Goal: Information Seeking & Learning: Learn about a topic

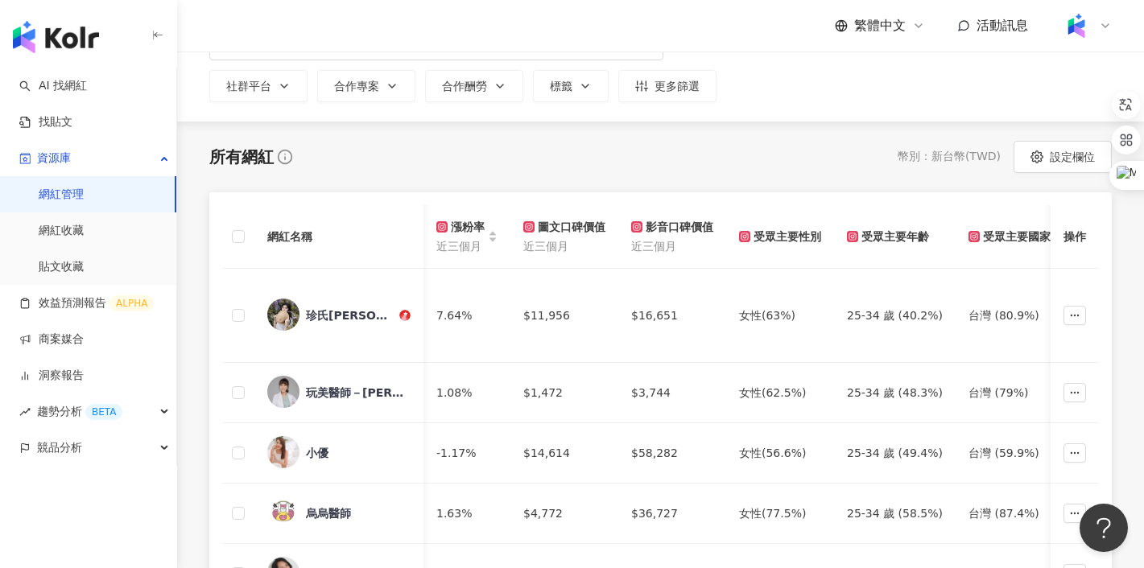
scroll to position [0, 312]
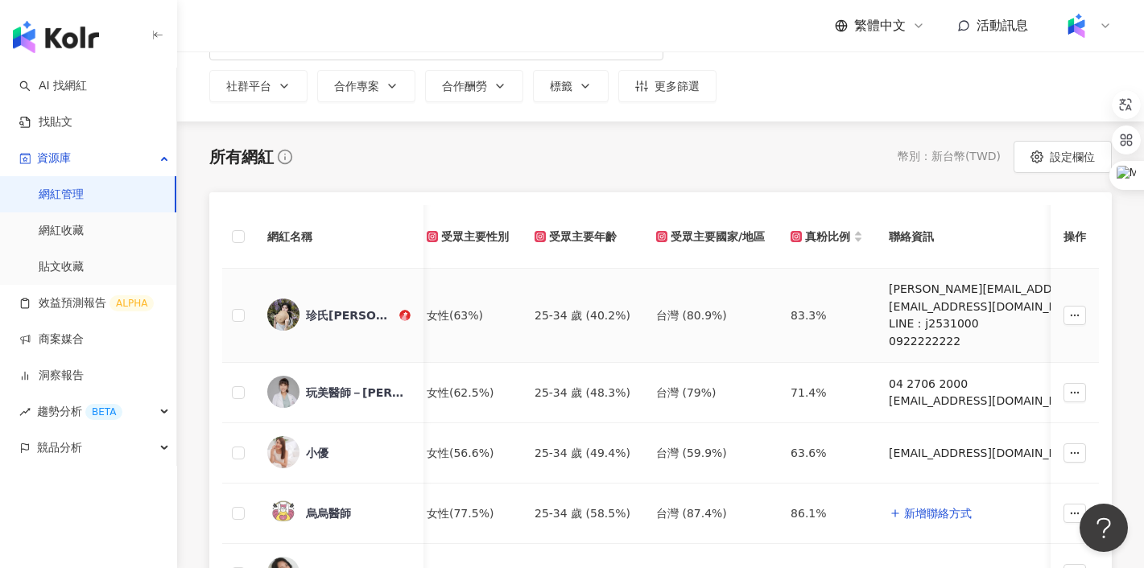
click at [282, 314] on img at bounding box center [283, 315] width 32 height 32
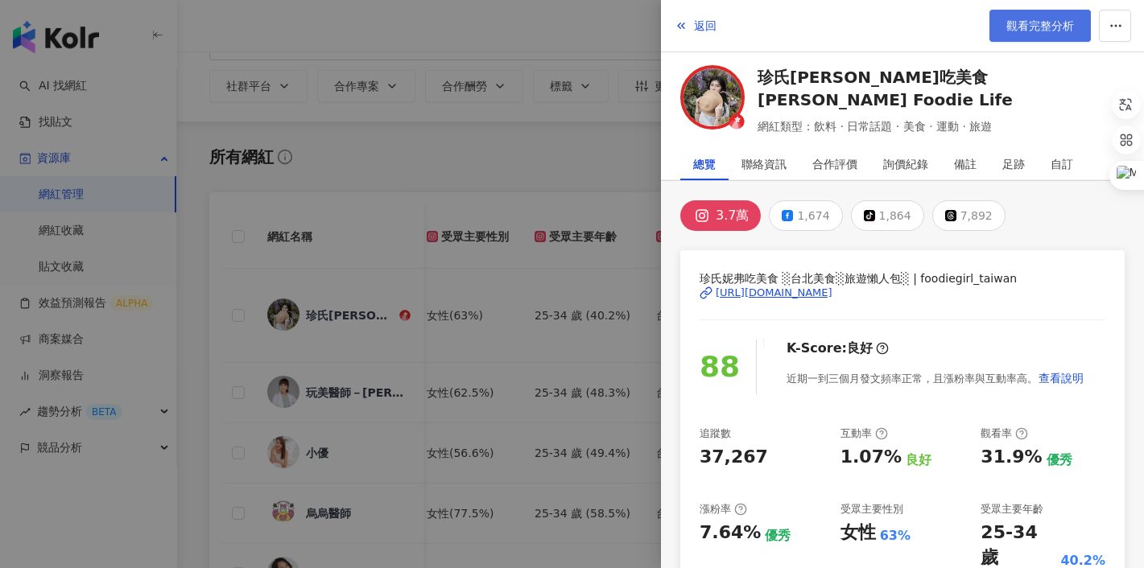
click at [1037, 12] on link "觀看完整分析" at bounding box center [1039, 26] width 101 height 32
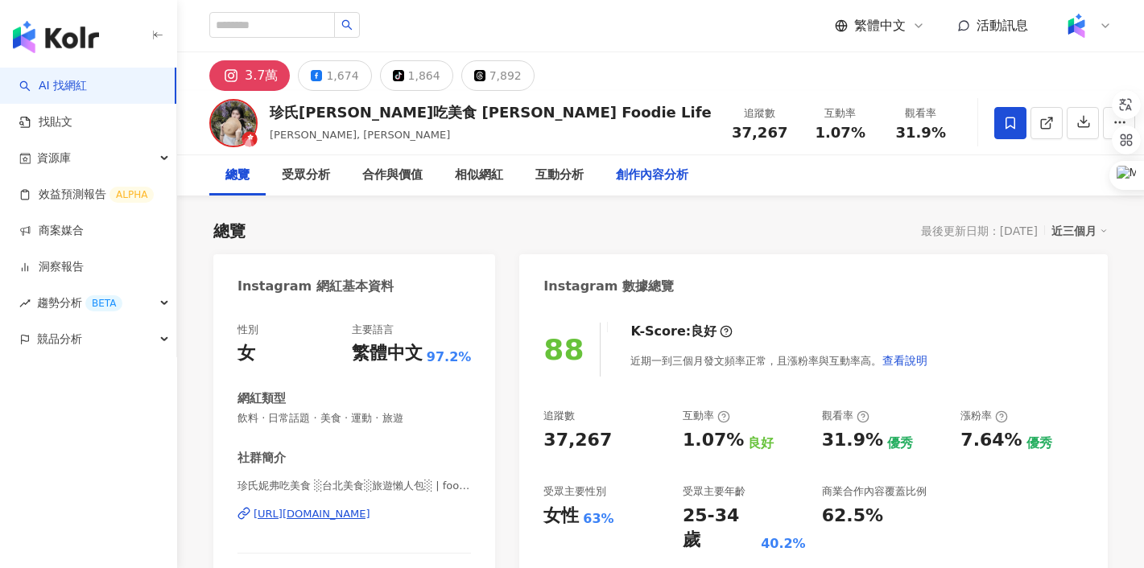
click at [634, 171] on div "創作內容分析" at bounding box center [652, 175] width 72 height 19
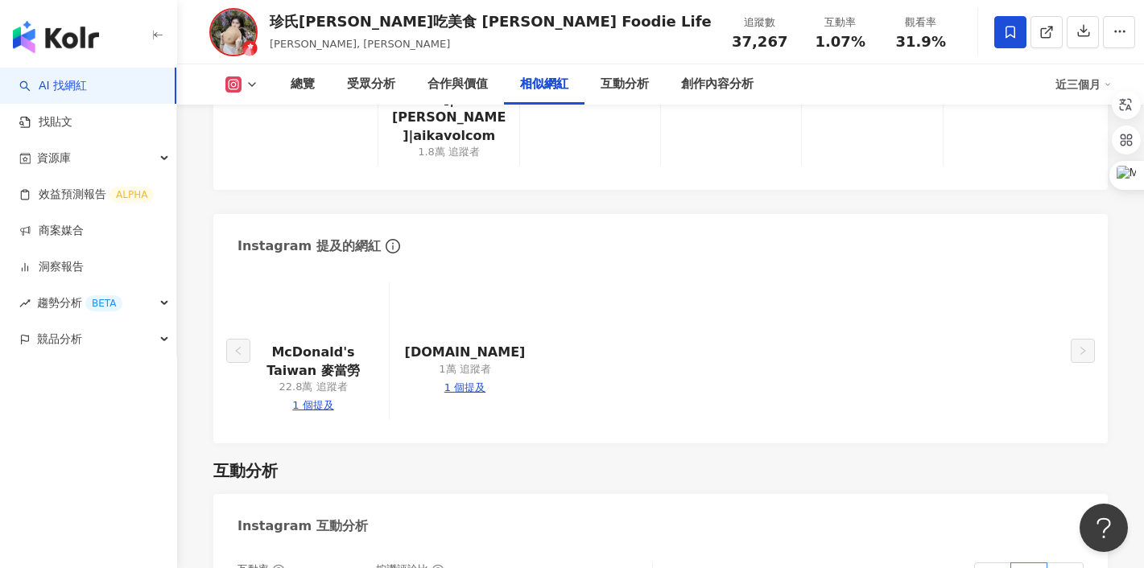
scroll to position [3066, 0]
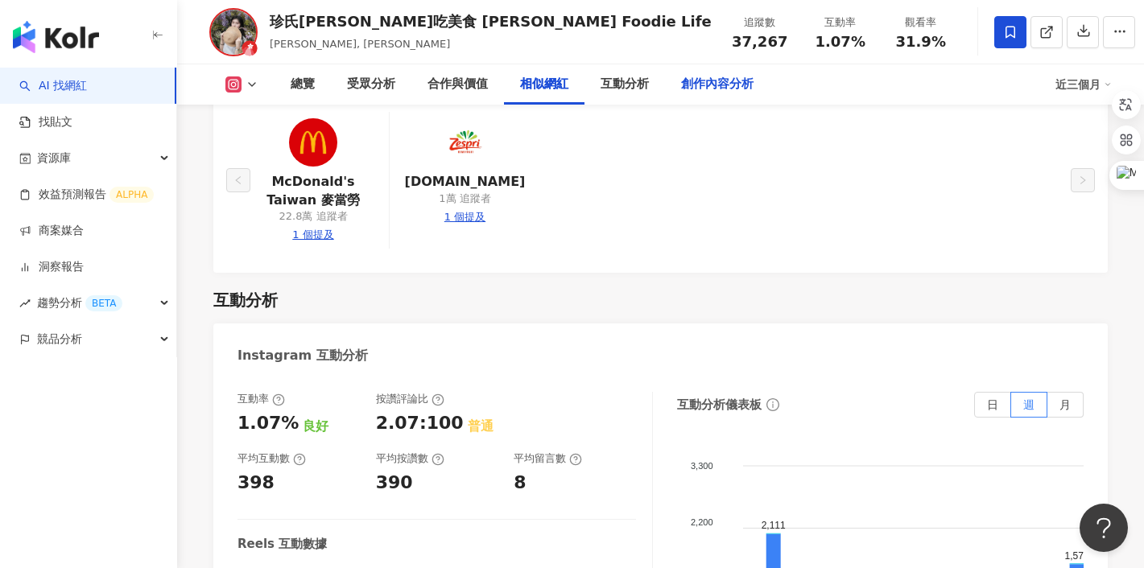
click at [727, 84] on div "創作內容分析" at bounding box center [717, 84] width 72 height 19
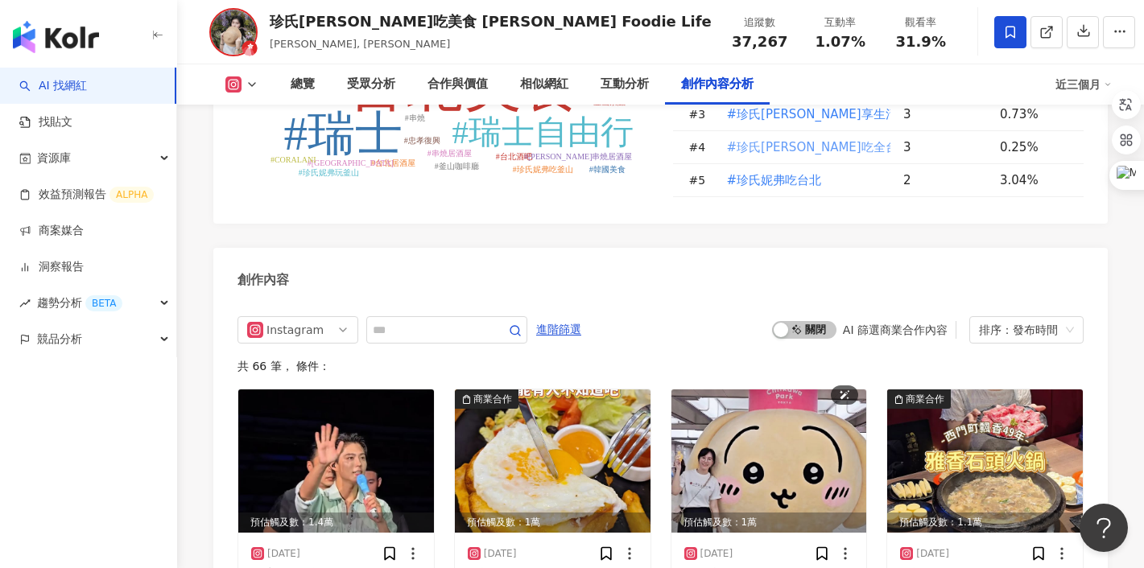
scroll to position [4886, 0]
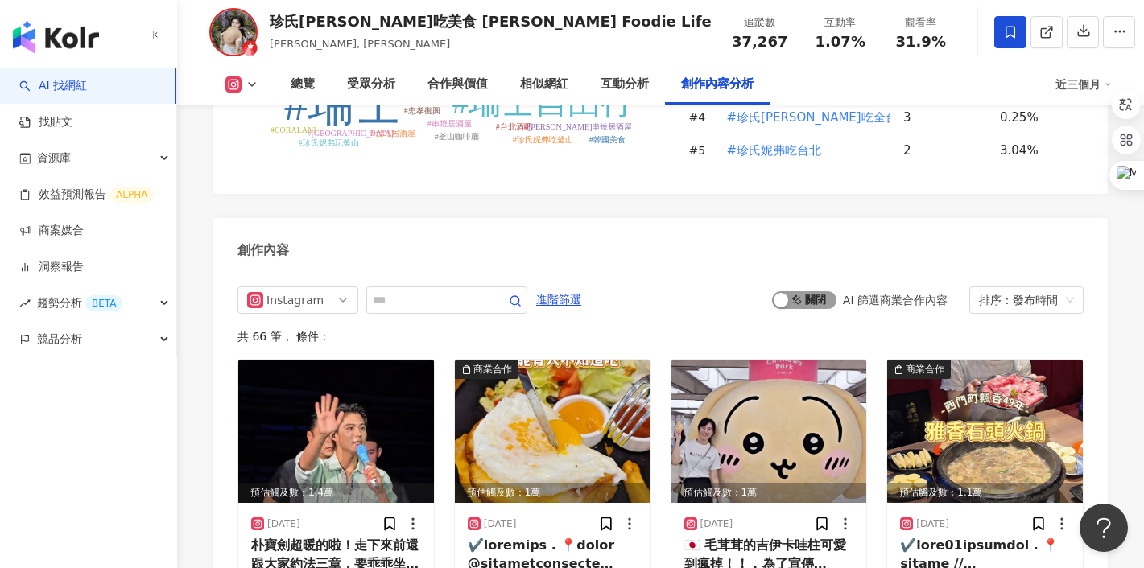
click at [809, 291] on span "啟動 關閉" at bounding box center [804, 300] width 64 height 18
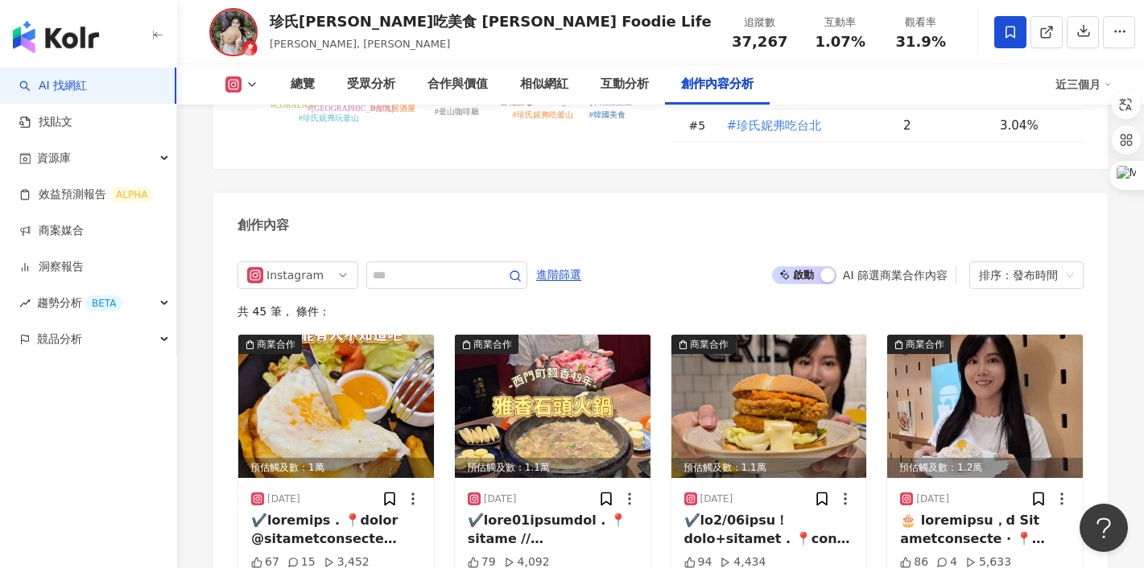
scroll to position [4908, 0]
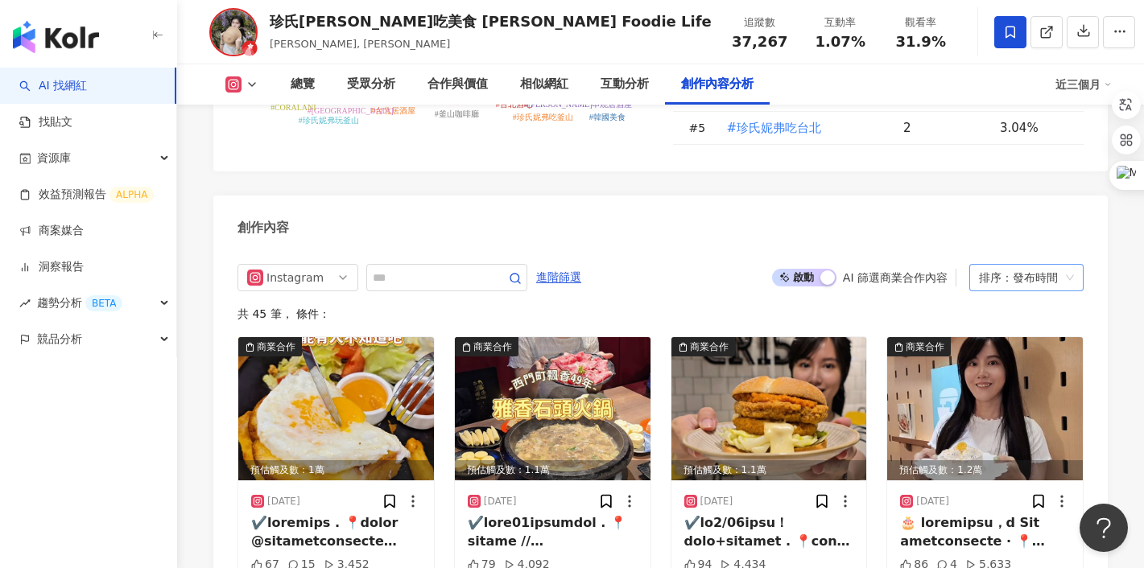
click at [1041, 265] on div "排序：發布時間" at bounding box center [1019, 278] width 80 height 26
click at [1005, 241] on div "互動數" at bounding box center [1026, 238] width 89 height 18
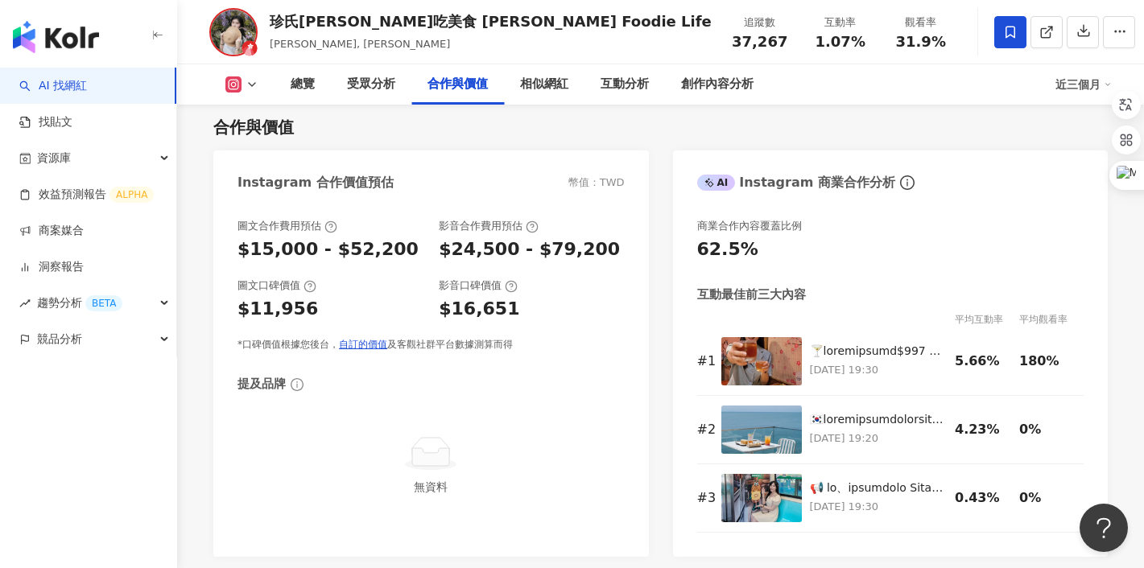
scroll to position [2201, 0]
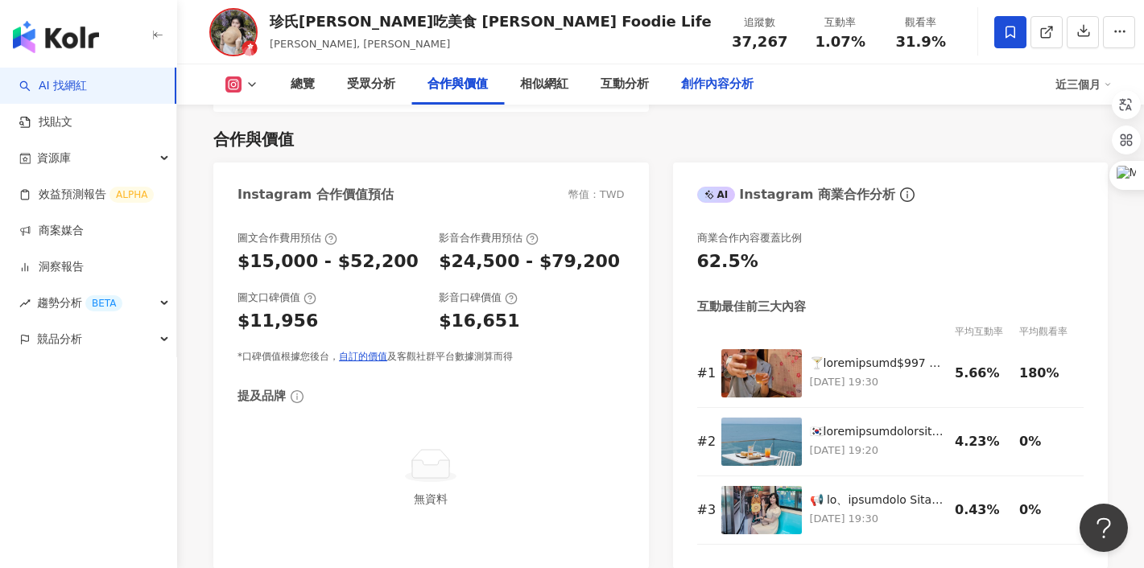
click at [705, 86] on div "創作內容分析" at bounding box center [717, 84] width 72 height 19
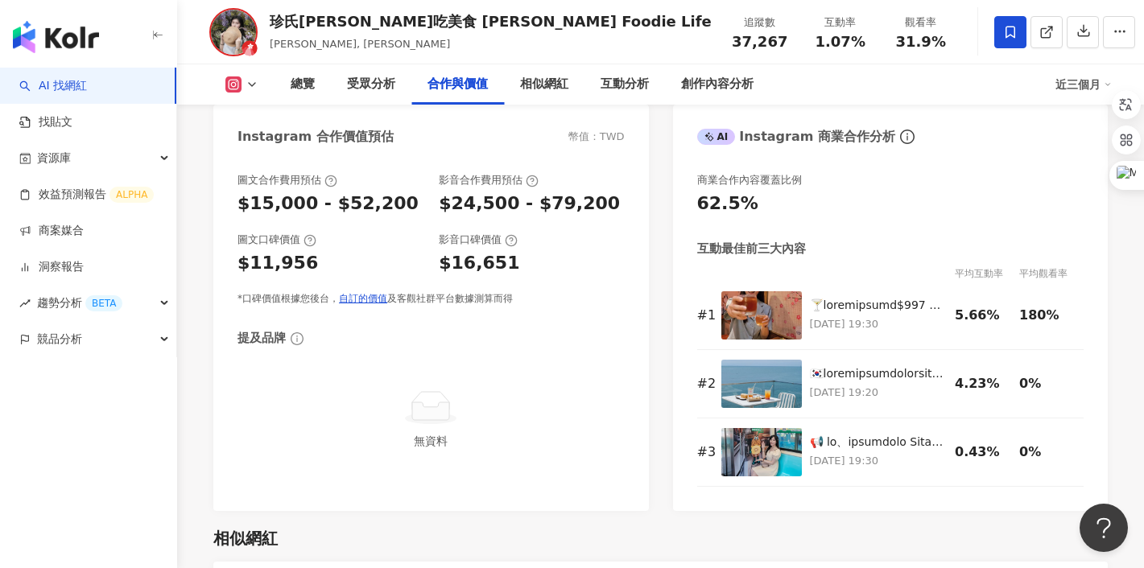
scroll to position [2245, 0]
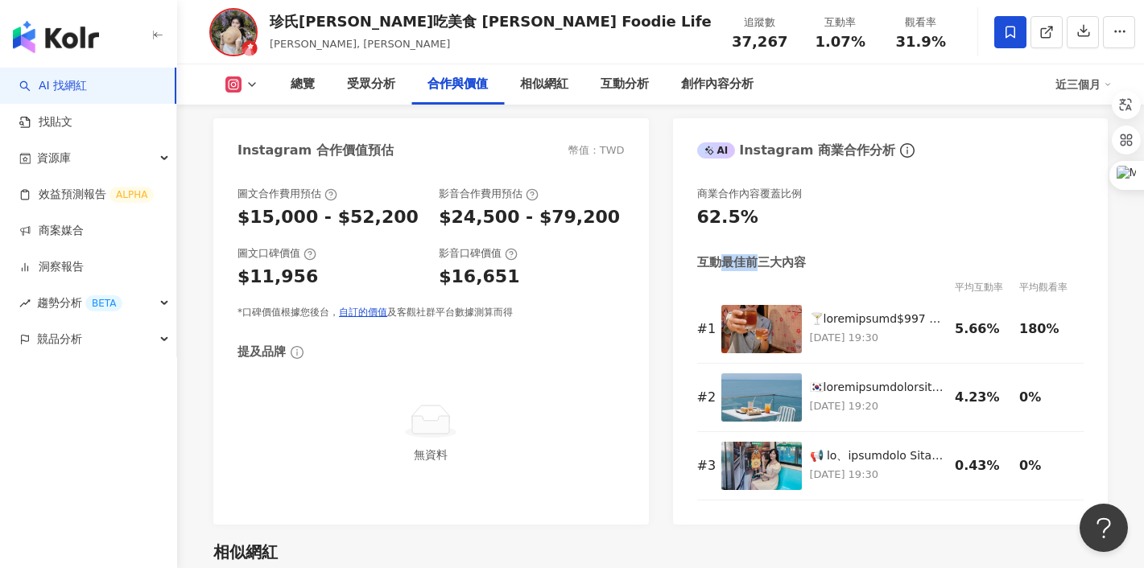
drag, startPoint x: 721, startPoint y: 216, endPoint x: 778, endPoint y: 216, distance: 57.1
click at [777, 254] on div "互動最佳前三大內容" at bounding box center [751, 262] width 109 height 17
click at [1012, 254] on div "互動最佳前三大內容 平均互動率 平均觀看率 # 1 [DATE] 19:30 5.66% 180% # 2 [DATE] 19:20 4.23% 0% # 3…" at bounding box center [890, 377] width 387 height 246
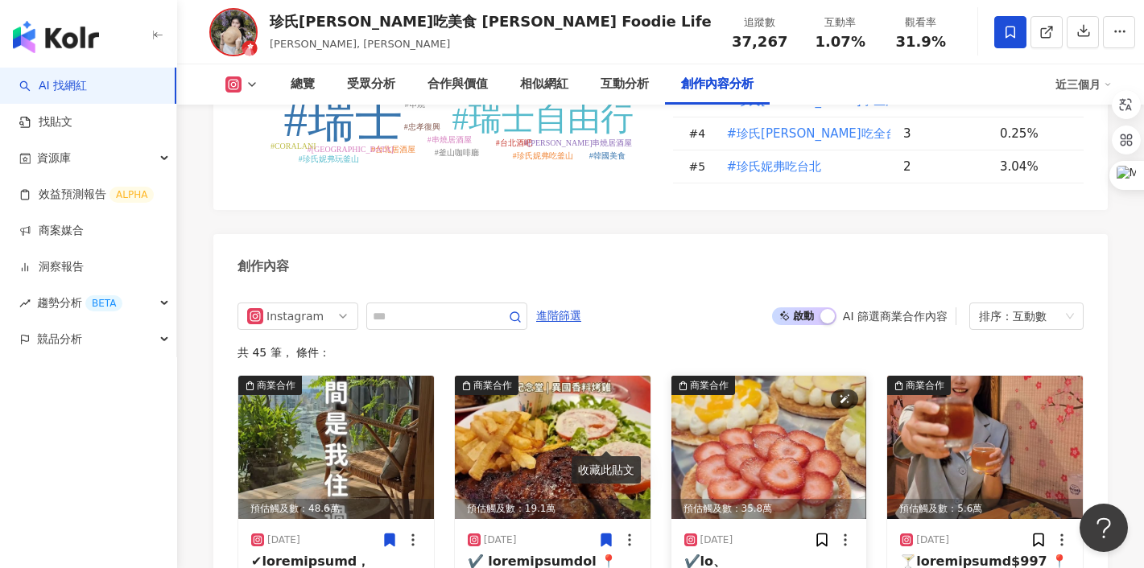
scroll to position [4869, 0]
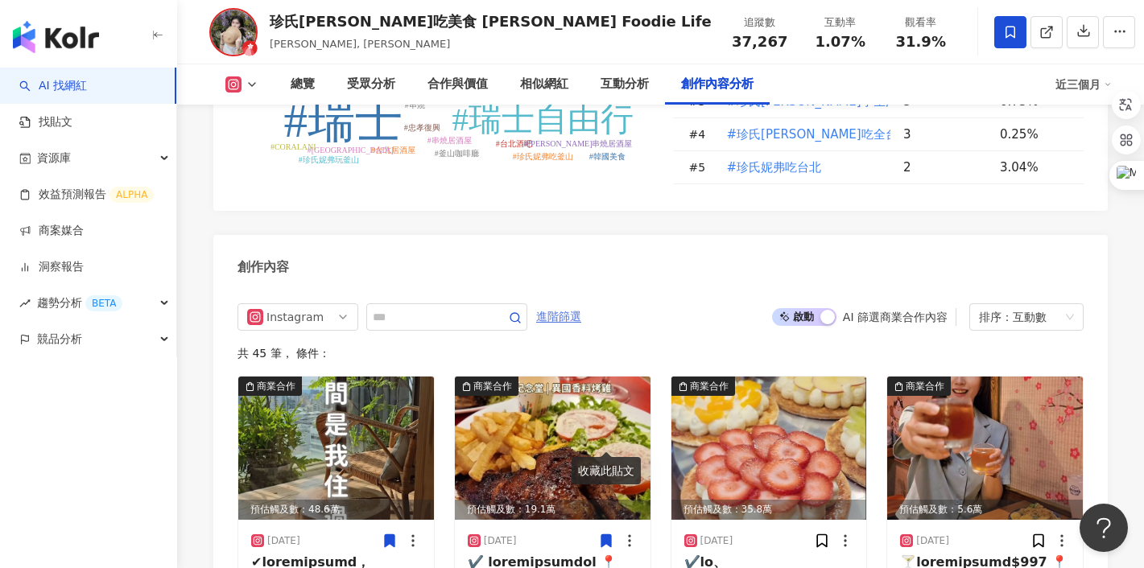
click at [556, 304] on span "進階篩選" at bounding box center [558, 317] width 45 height 26
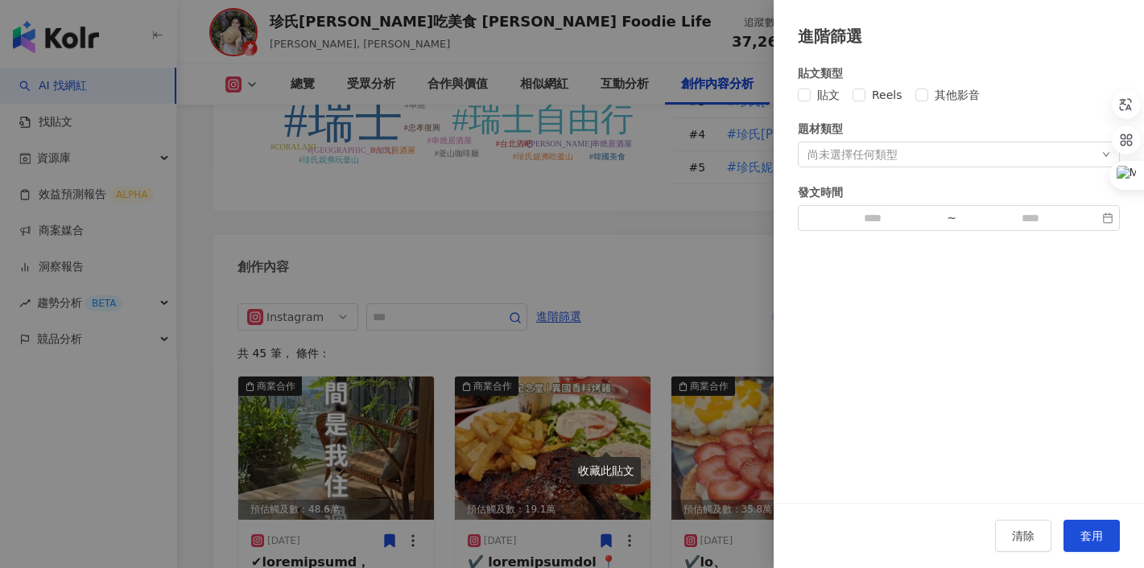
click at [668, 223] on div at bounding box center [572, 284] width 1144 height 568
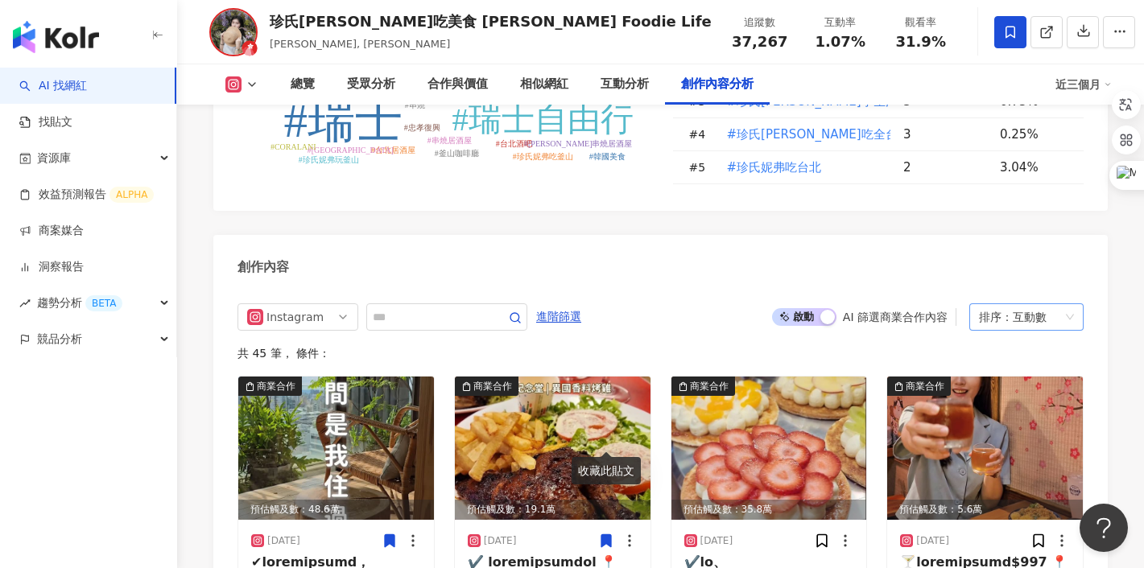
click at [987, 304] on div "排序： 互動數" at bounding box center [1019, 317] width 80 height 26
click at [984, 249] on div "發布時間" at bounding box center [1026, 250] width 89 height 18
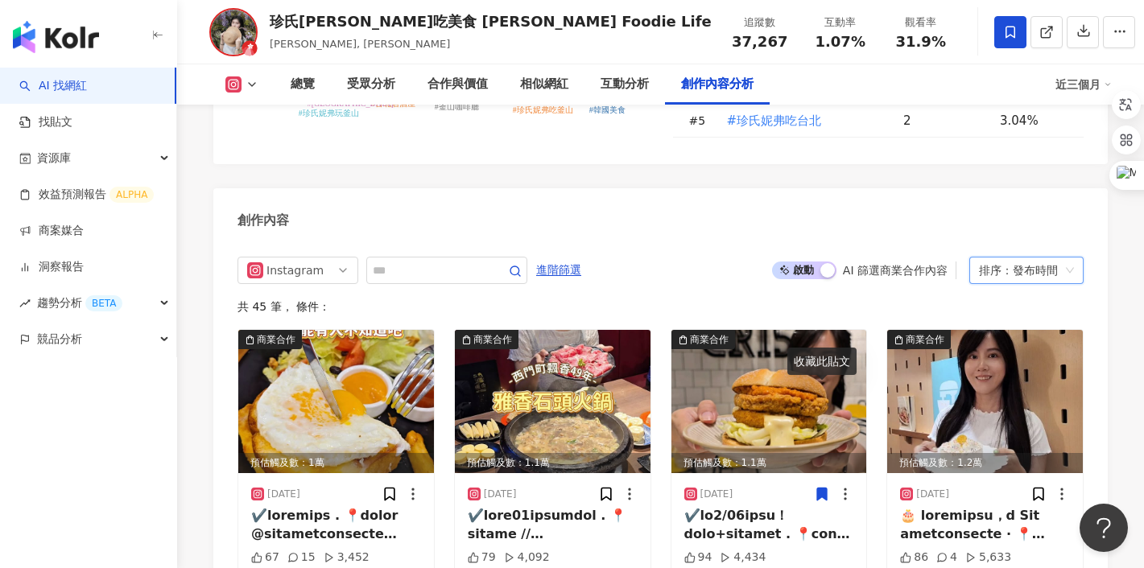
scroll to position [4907, 0]
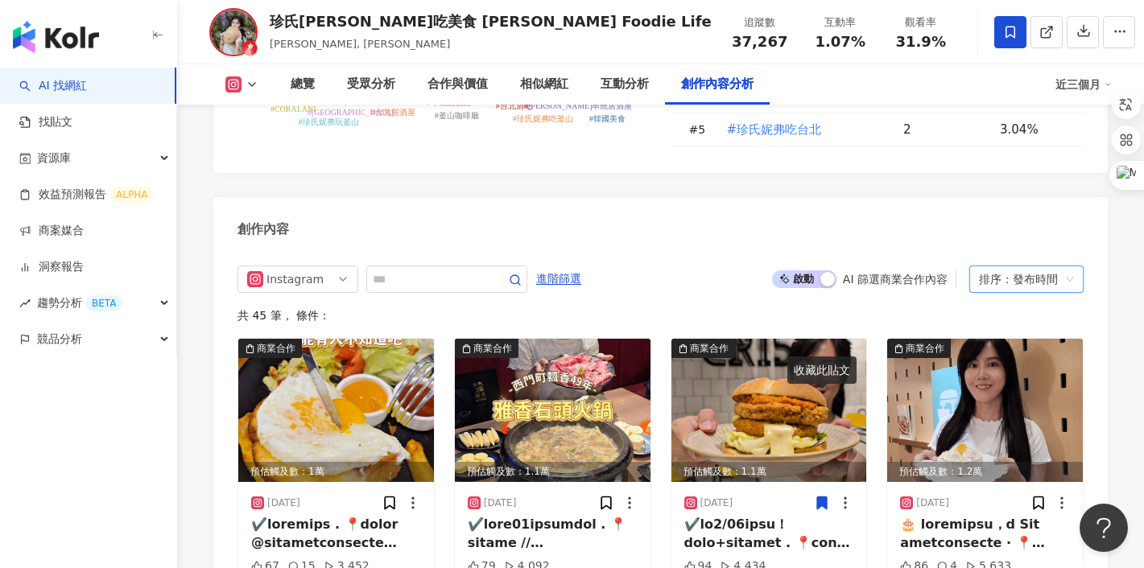
click at [813, 270] on span "啟動 關閉" at bounding box center [804, 279] width 64 height 18
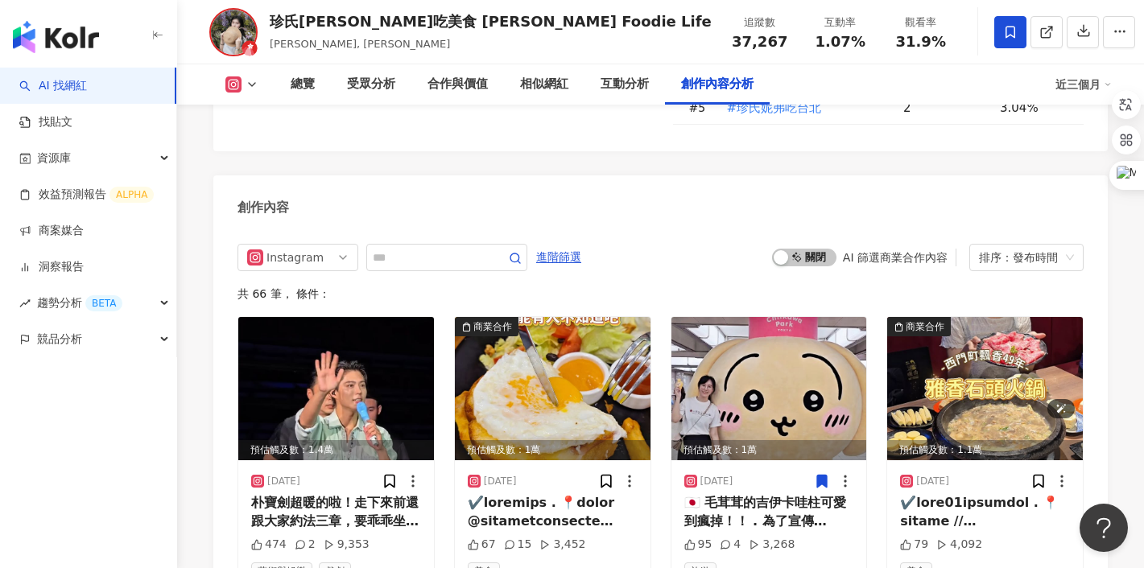
scroll to position [4957, 0]
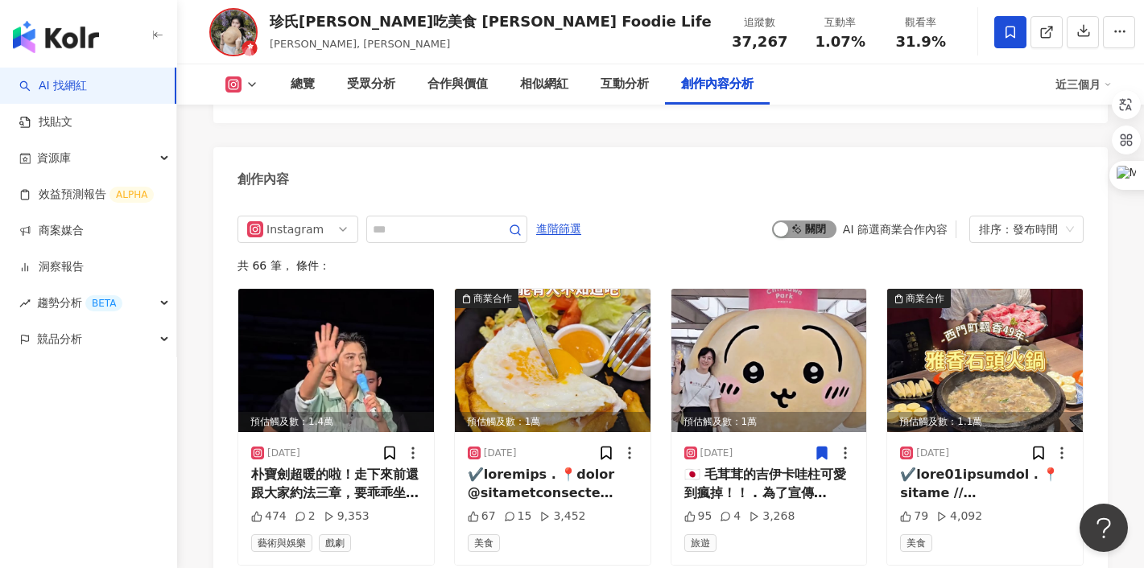
click at [811, 221] on span "啟動 關閉" at bounding box center [804, 230] width 64 height 18
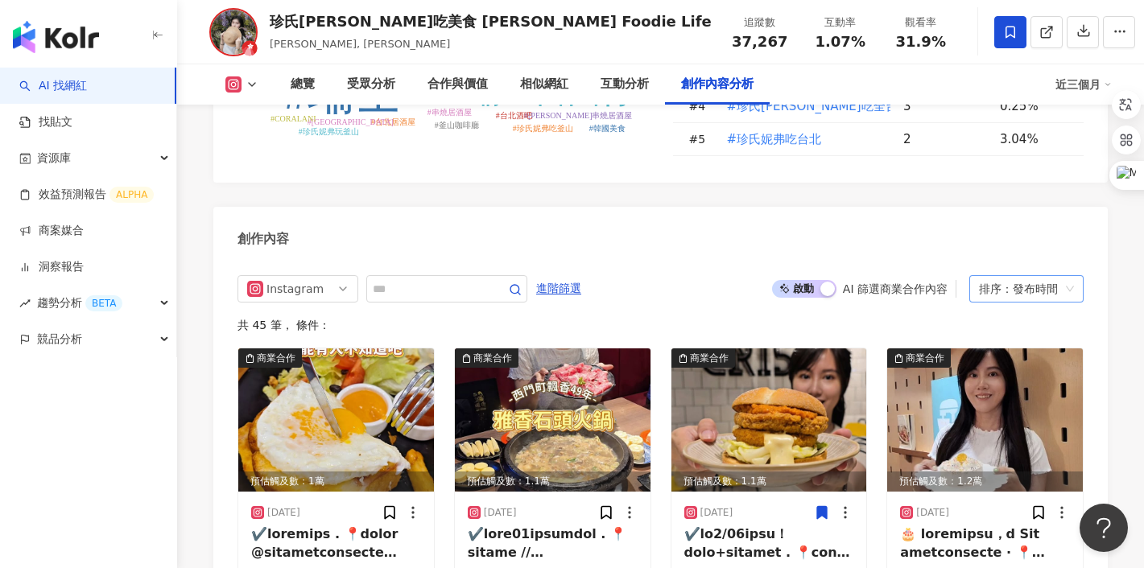
click at [1012, 276] on div "排序：發布時間" at bounding box center [1019, 289] width 80 height 26
click at [1008, 245] on div "互動數" at bounding box center [1026, 249] width 89 height 18
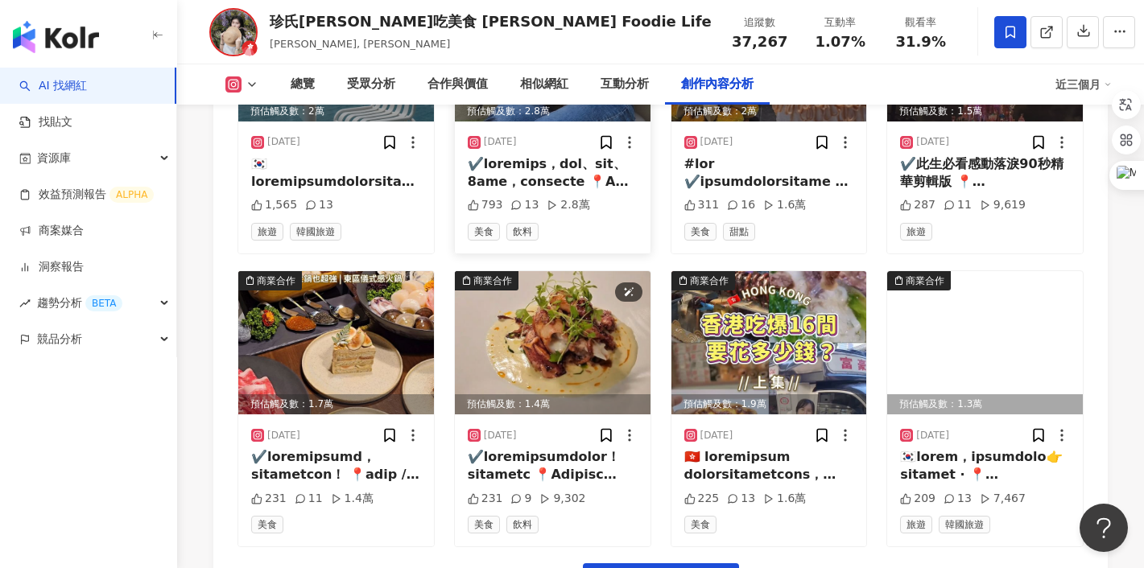
scroll to position [5563, 0]
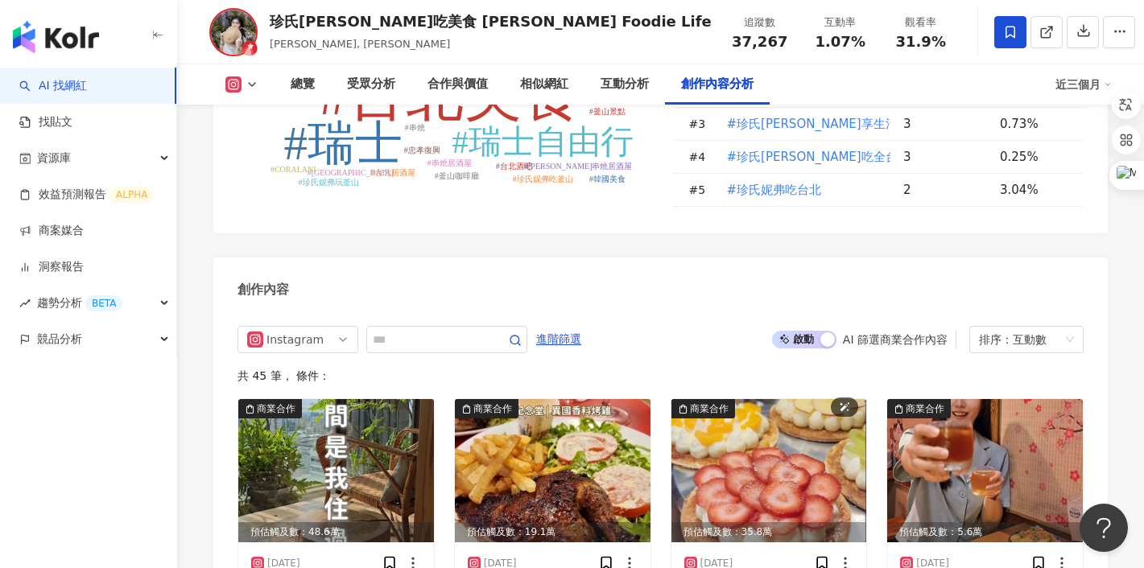
scroll to position [4860, 0]
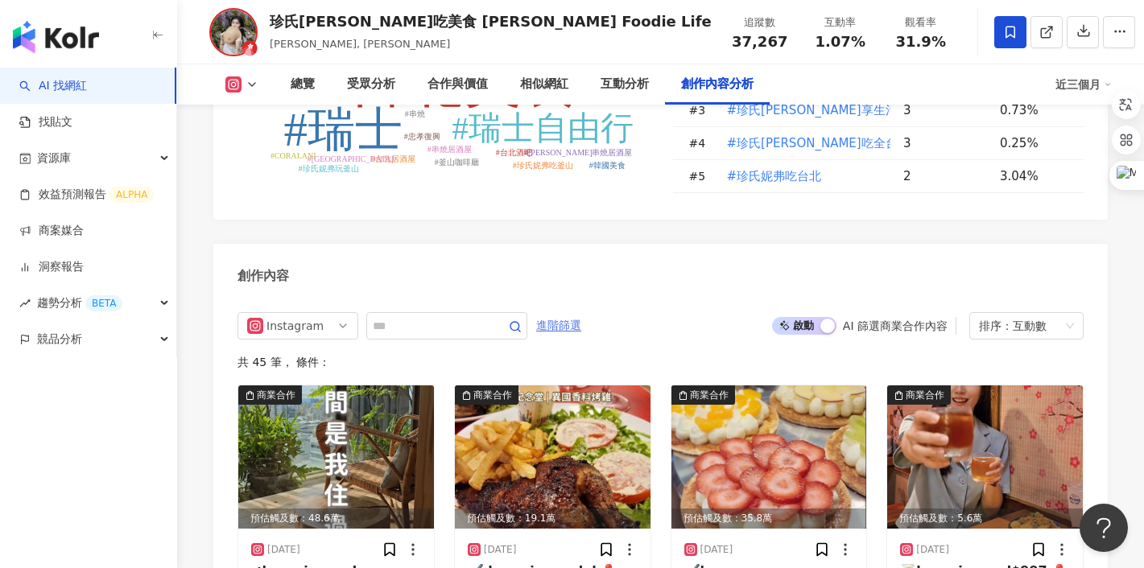
click at [575, 313] on span "進階篩選" at bounding box center [558, 326] width 45 height 26
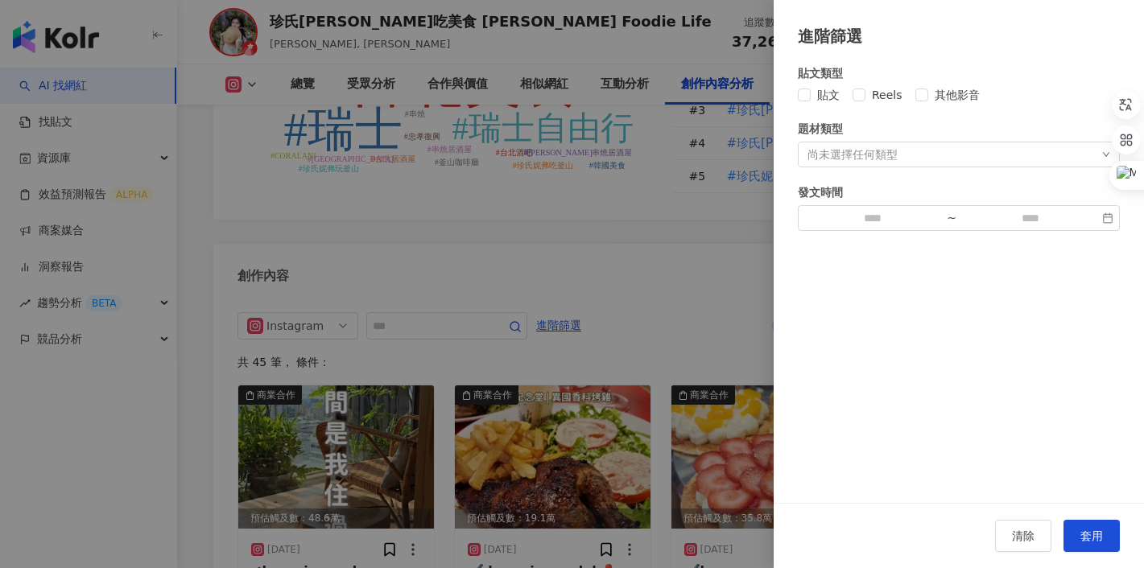
click at [723, 177] on div at bounding box center [572, 284] width 1144 height 568
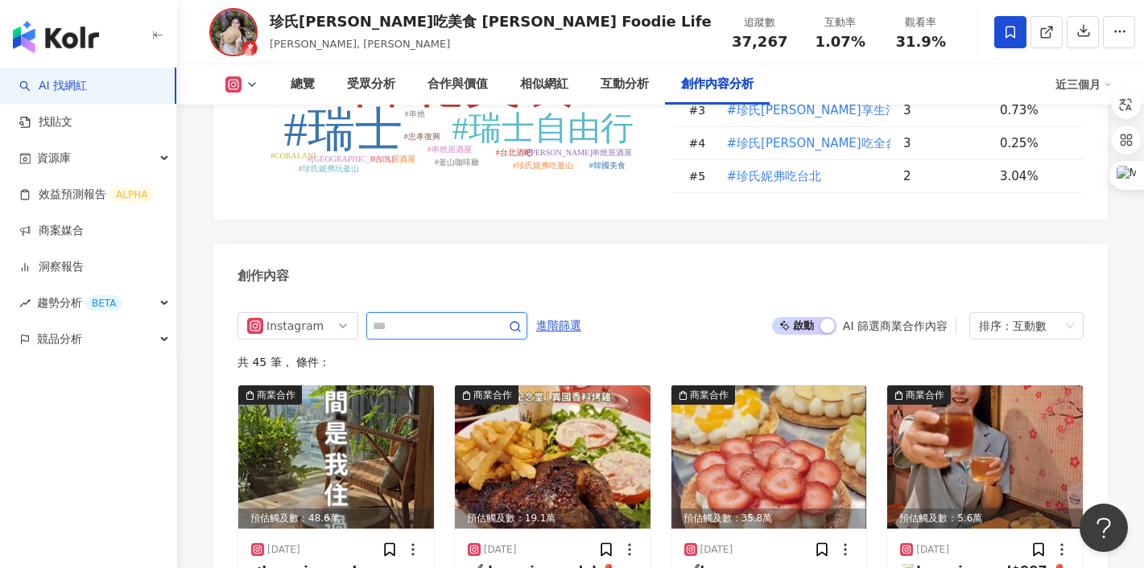
click at [465, 316] on input "text" at bounding box center [429, 325] width 113 height 19
